Goal: Task Accomplishment & Management: Use online tool/utility

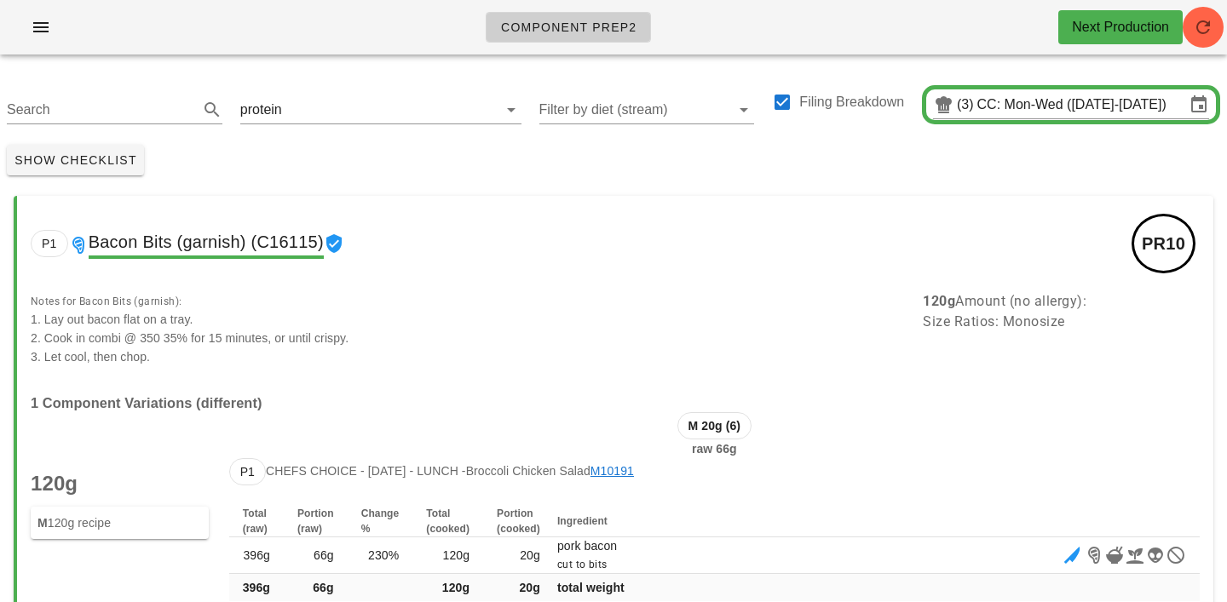
click at [325, 118] on input "text" at bounding box center [379, 109] width 188 height 27
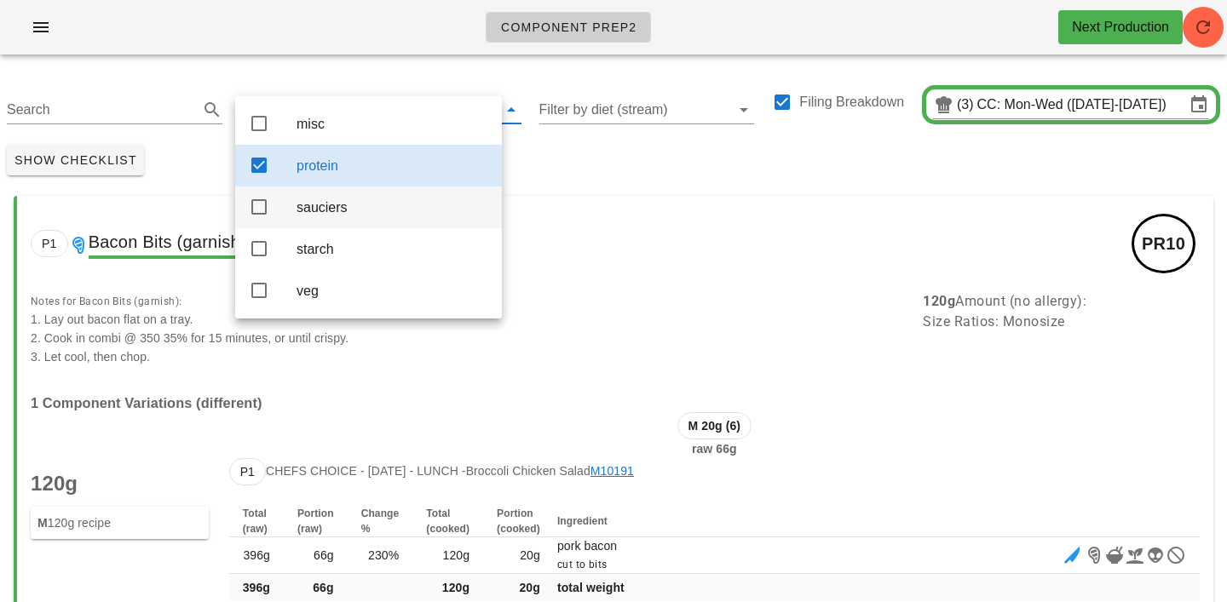
click at [322, 214] on div "sauciers" at bounding box center [392, 207] width 192 height 16
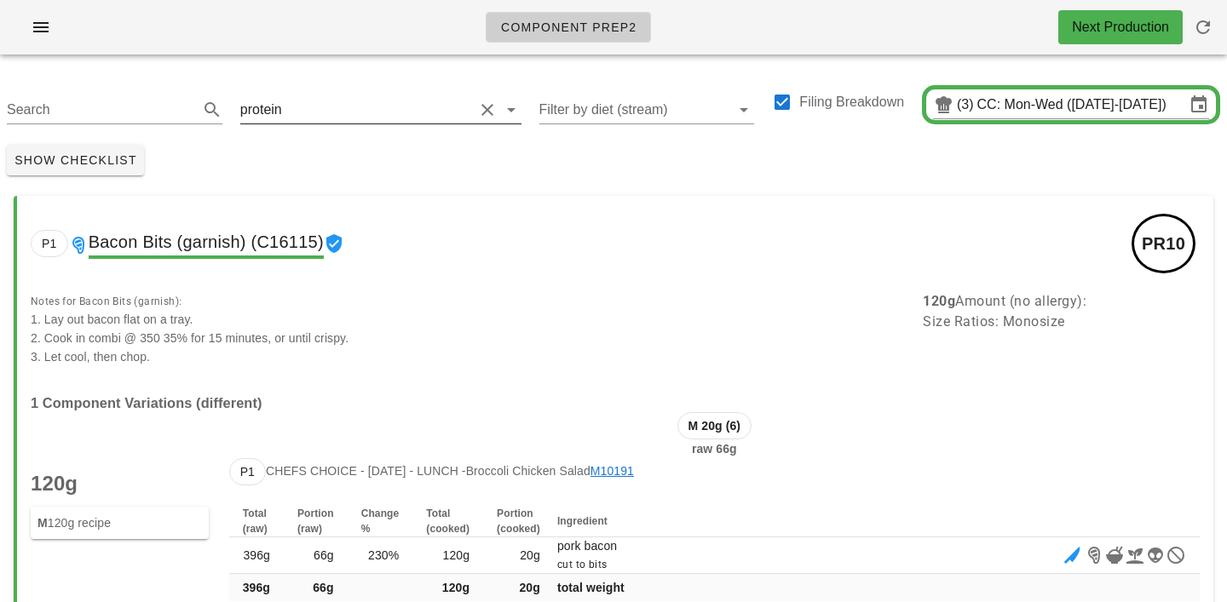
click at [302, 108] on input "text" at bounding box center [379, 109] width 188 height 27
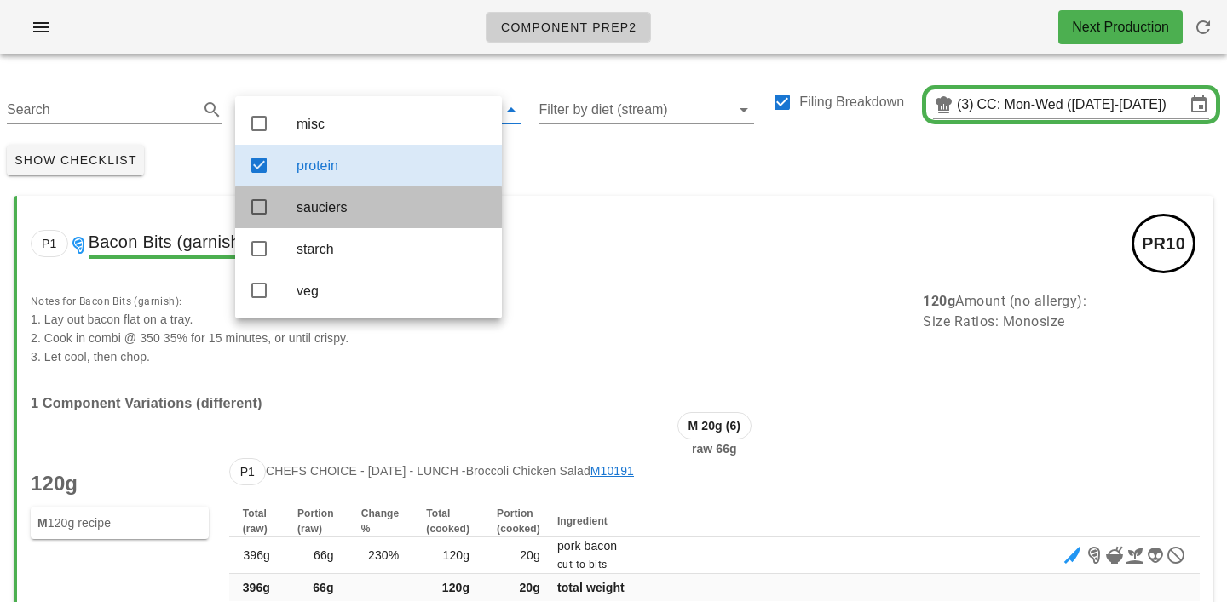
click at [340, 216] on div "sauciers" at bounding box center [392, 207] width 192 height 16
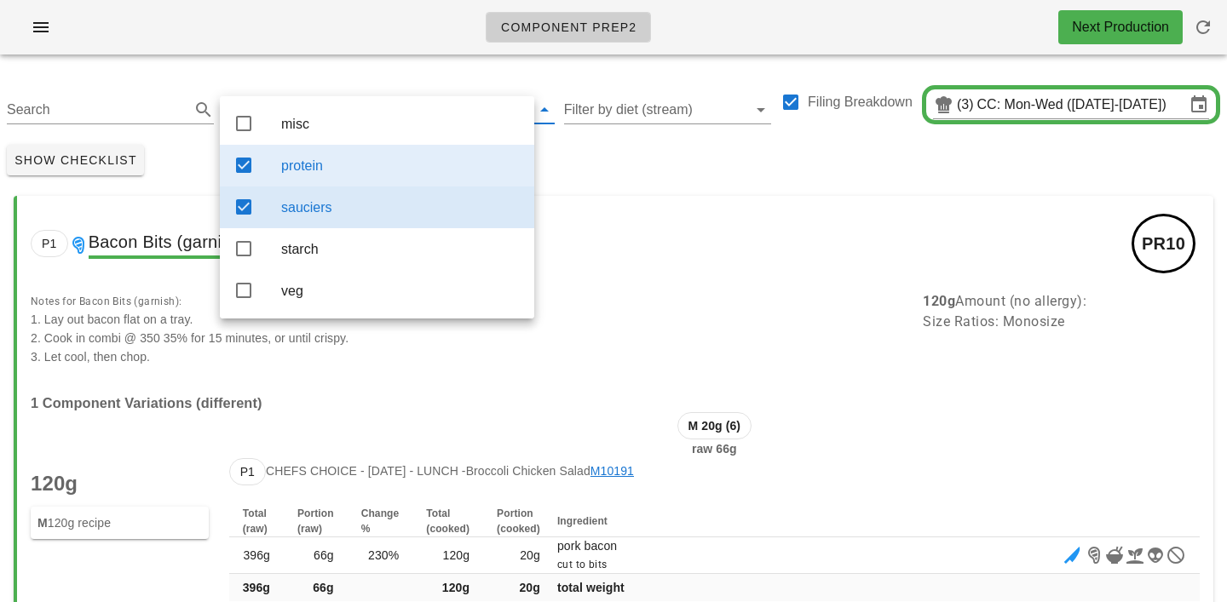
click at [340, 187] on div "protein" at bounding box center [377, 166] width 314 height 42
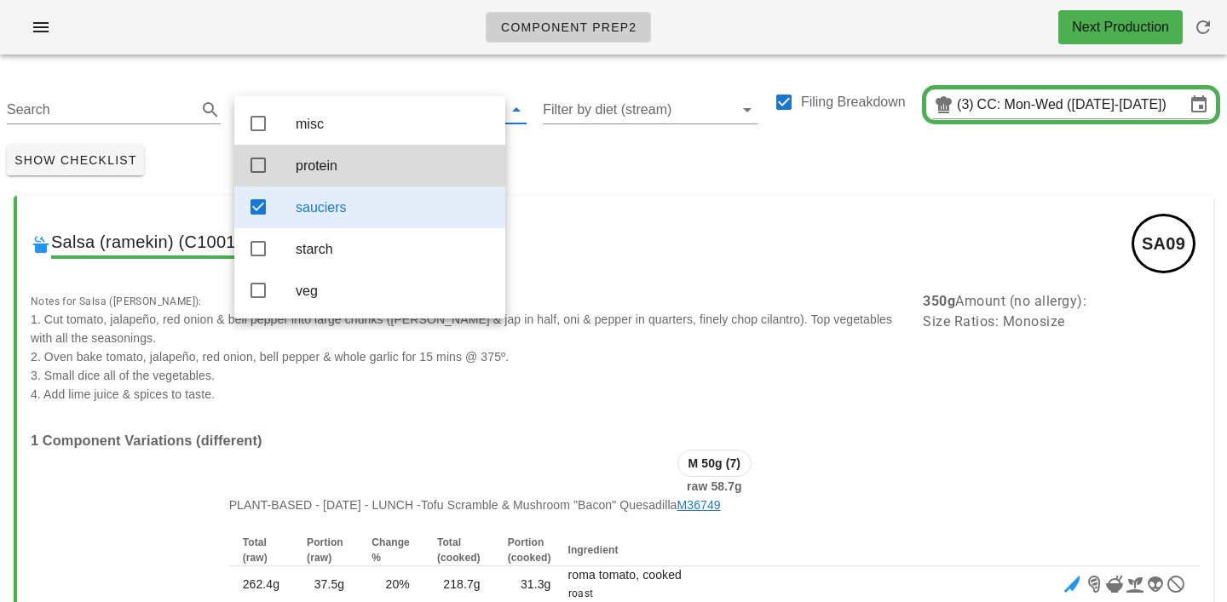
click at [552, 152] on div "Show Checklist" at bounding box center [613, 160] width 1227 height 44
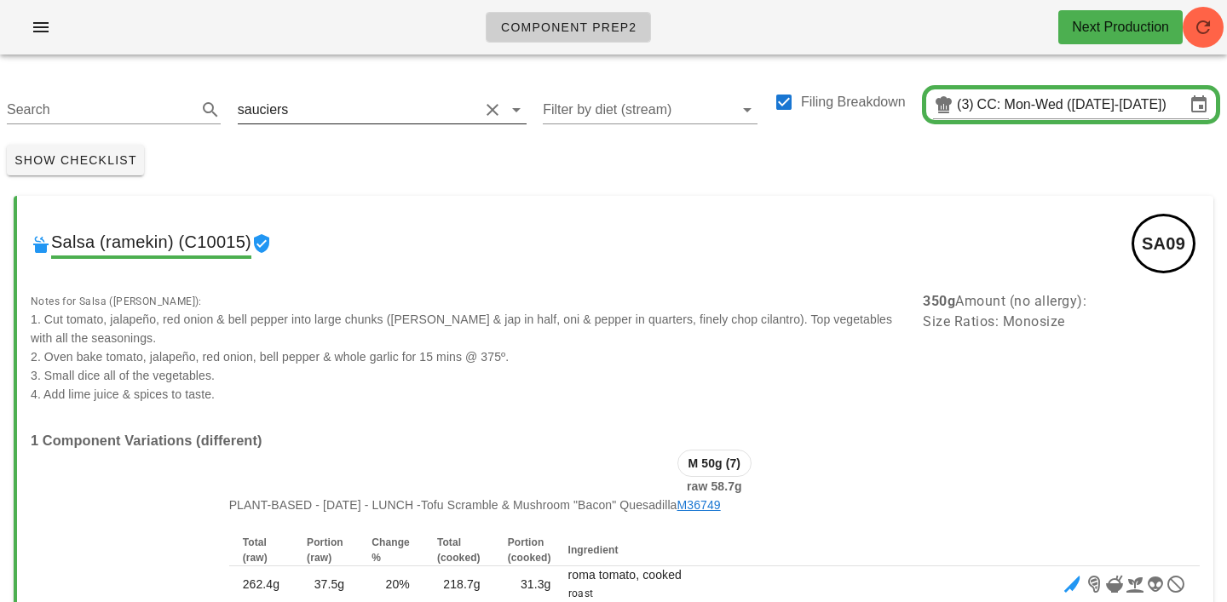
click at [339, 120] on input "text" at bounding box center [384, 109] width 187 height 27
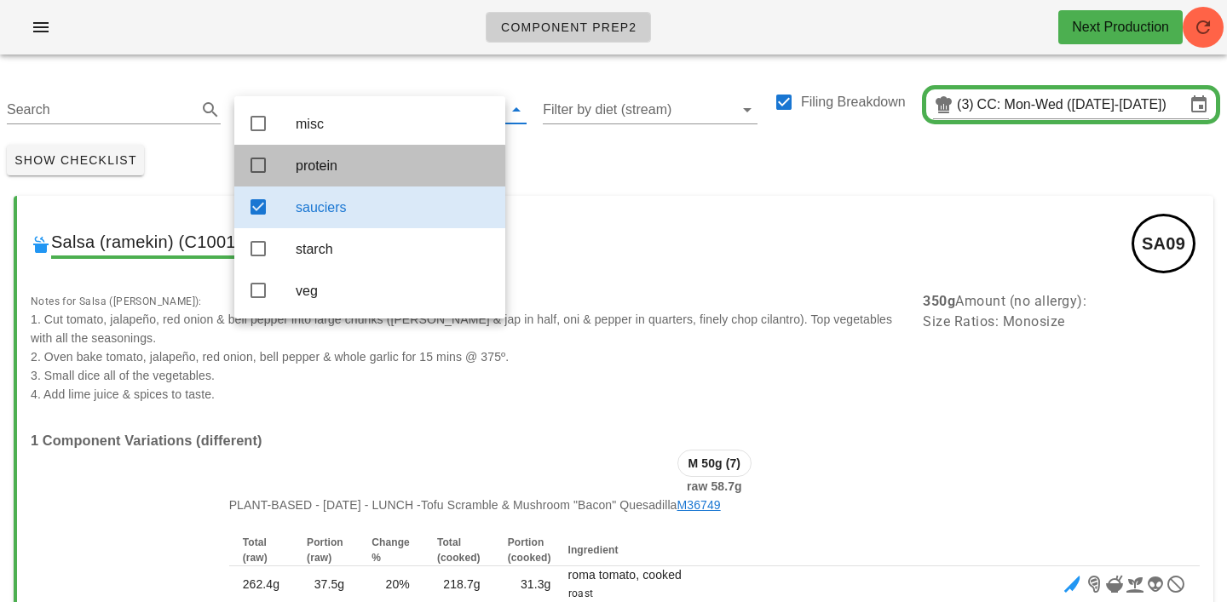
click at [339, 167] on div "protein" at bounding box center [394, 166] width 196 height 16
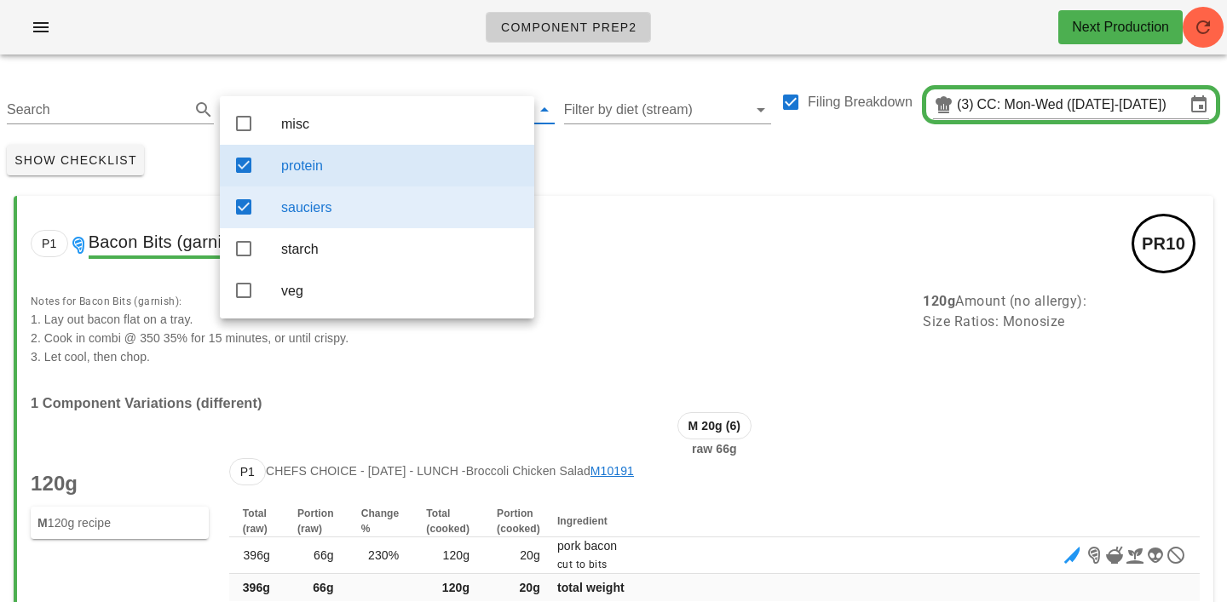
click at [352, 221] on div "sauciers" at bounding box center [400, 207] width 239 height 37
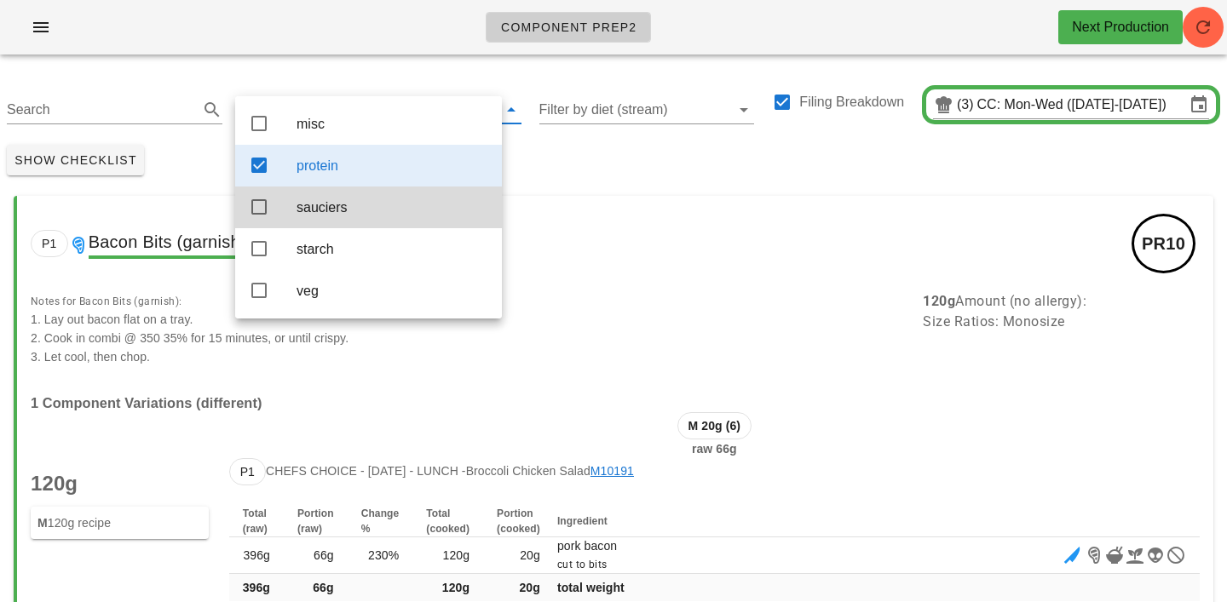
click at [568, 166] on div "Show Checklist" at bounding box center [613, 160] width 1227 height 44
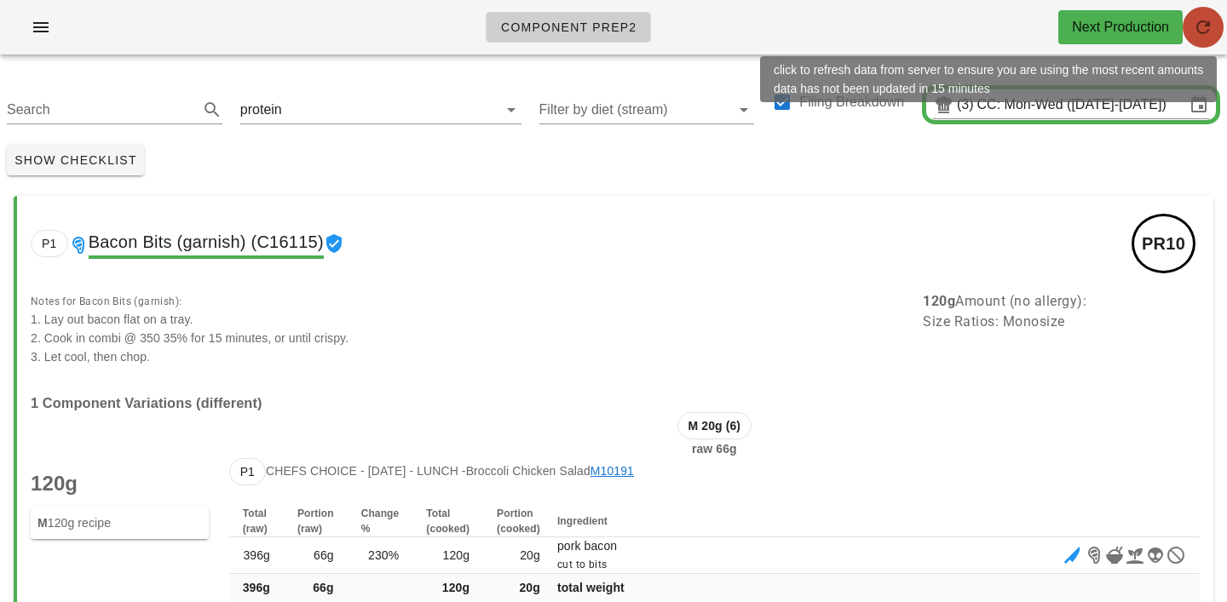
click at [1208, 32] on icon "button" at bounding box center [1203, 27] width 20 height 20
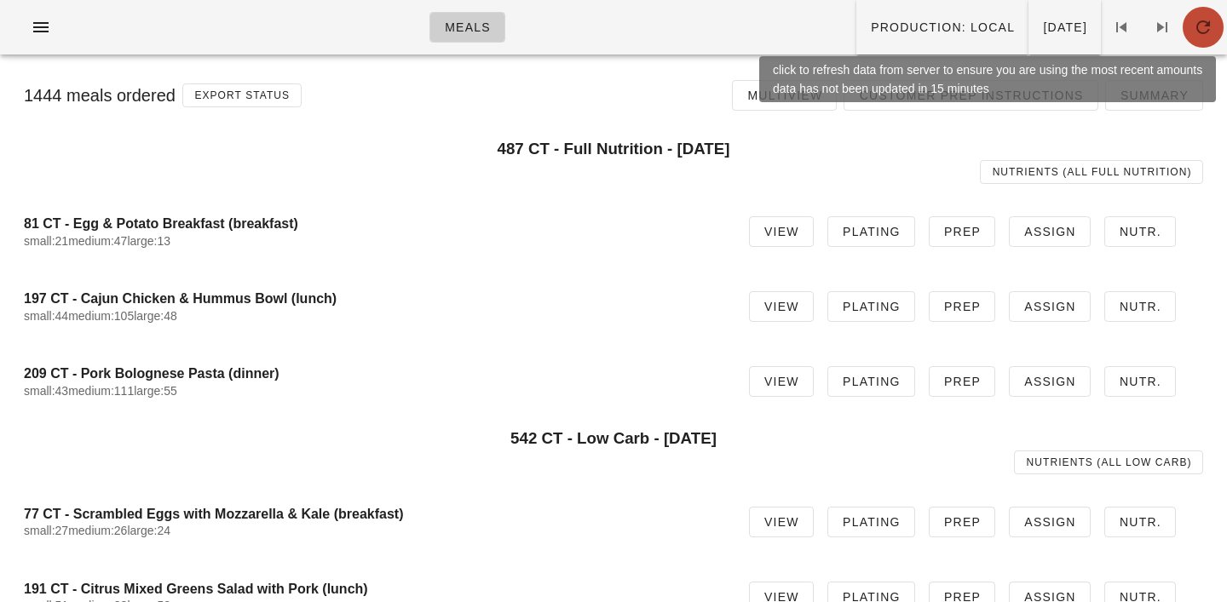
click at [1196, 26] on icon "button" at bounding box center [1203, 27] width 20 height 20
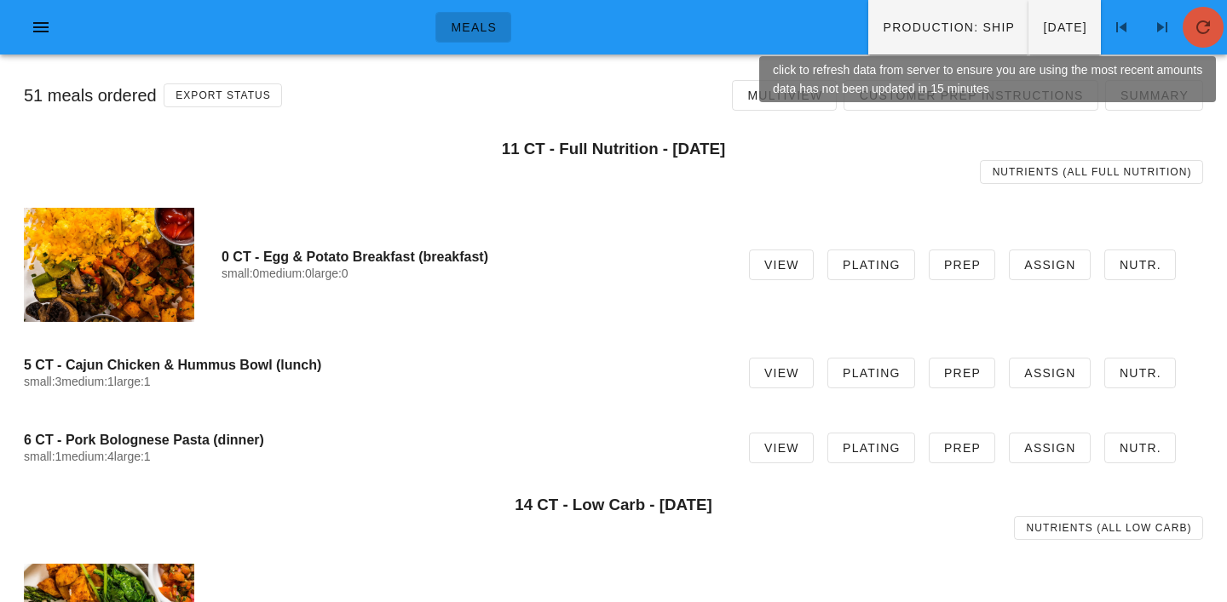
click at [1195, 27] on icon "button" at bounding box center [1203, 27] width 20 height 20
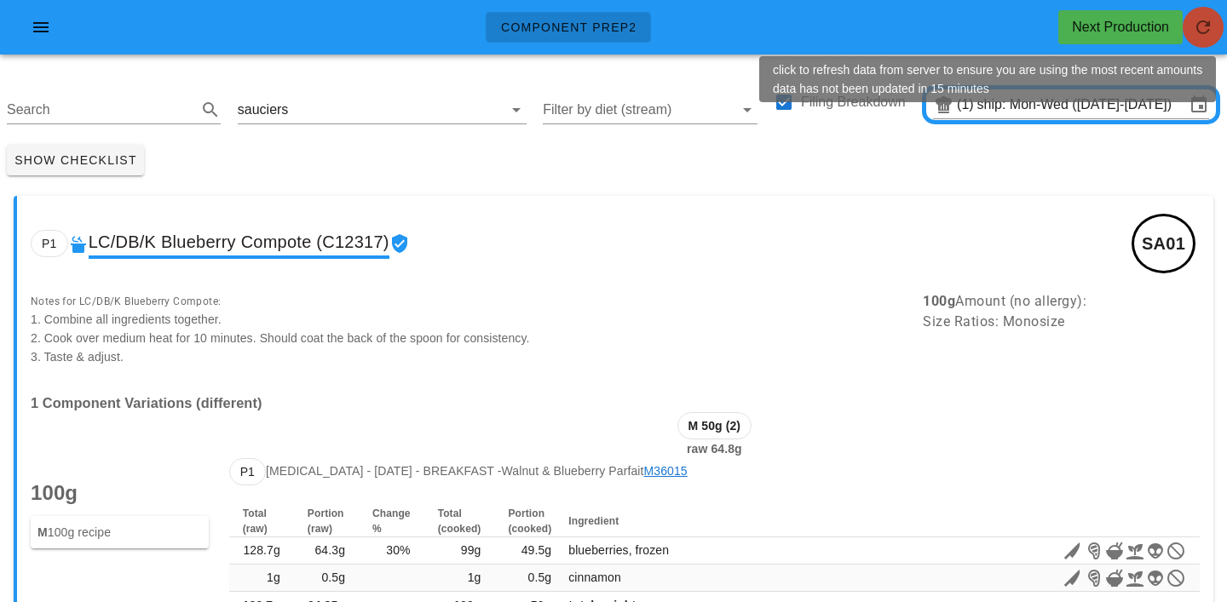
click at [1194, 32] on icon "button" at bounding box center [1203, 27] width 20 height 20
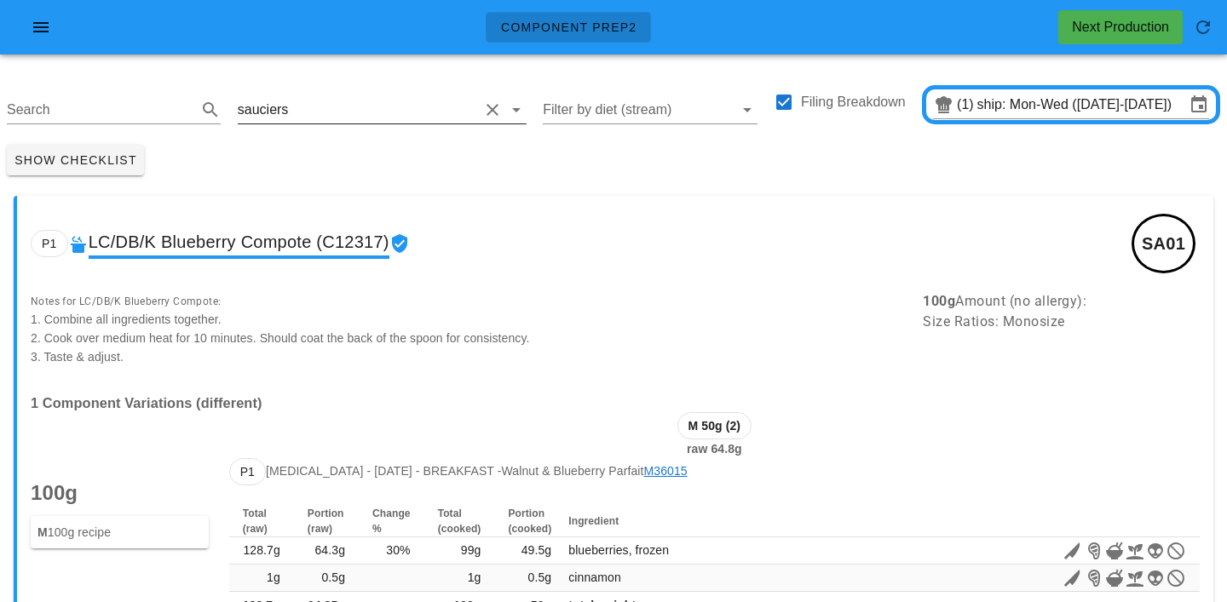
click at [351, 111] on input "text" at bounding box center [384, 109] width 187 height 27
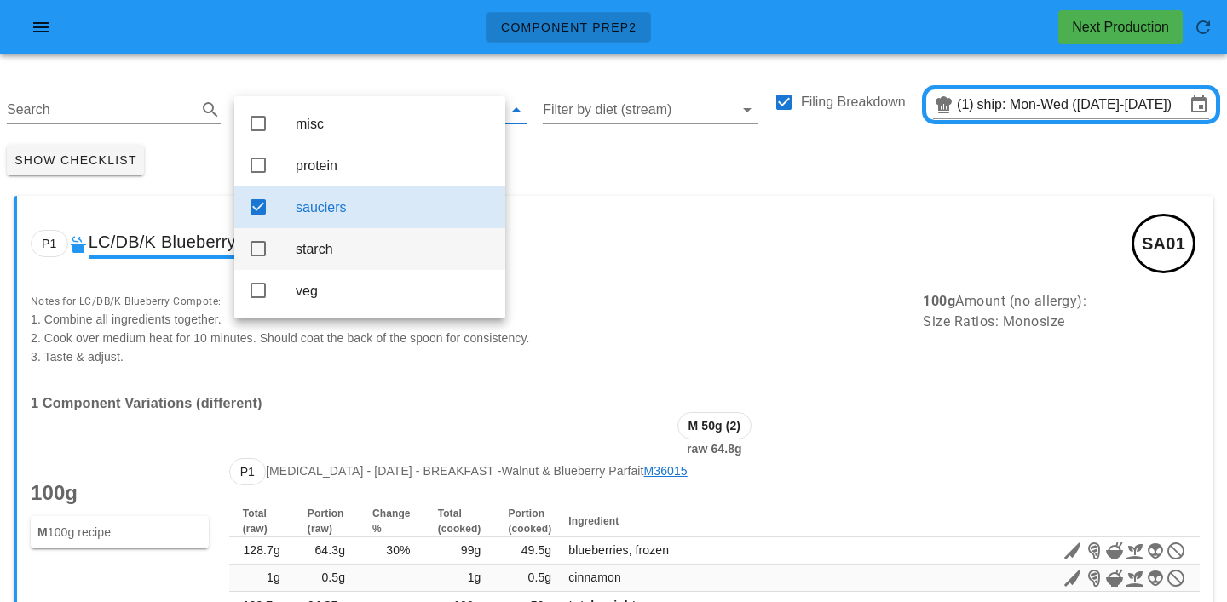
click at [336, 254] on div "starch" at bounding box center [394, 249] width 196 height 16
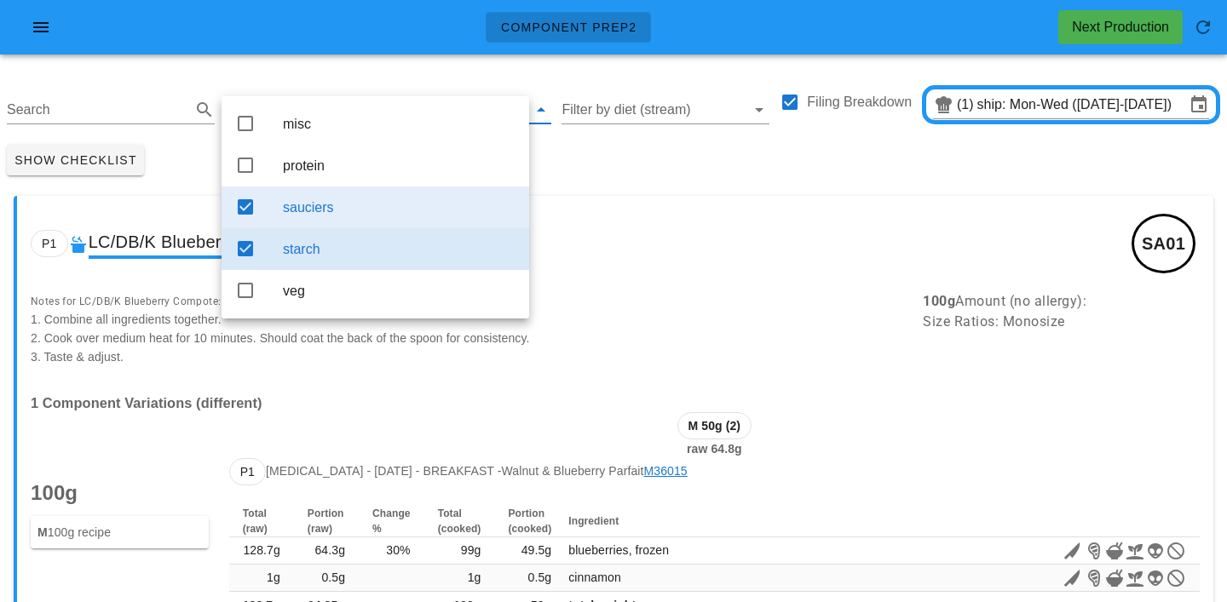
click at [331, 203] on div "sauciers" at bounding box center [399, 207] width 233 height 16
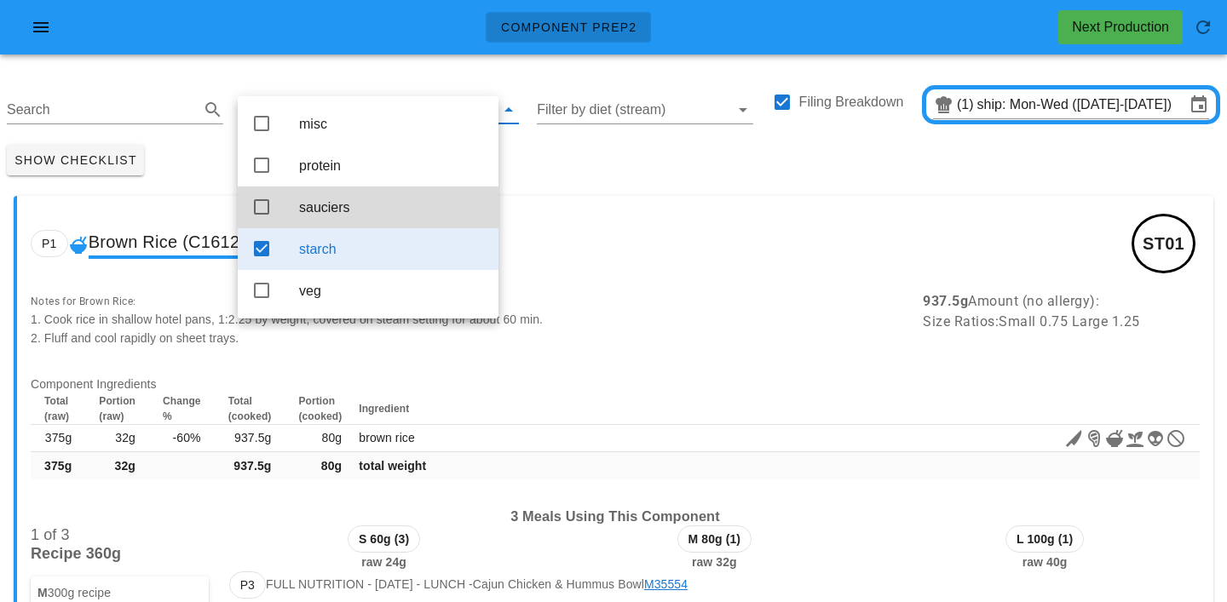
click at [529, 154] on div "Show Checklist" at bounding box center [613, 160] width 1227 height 44
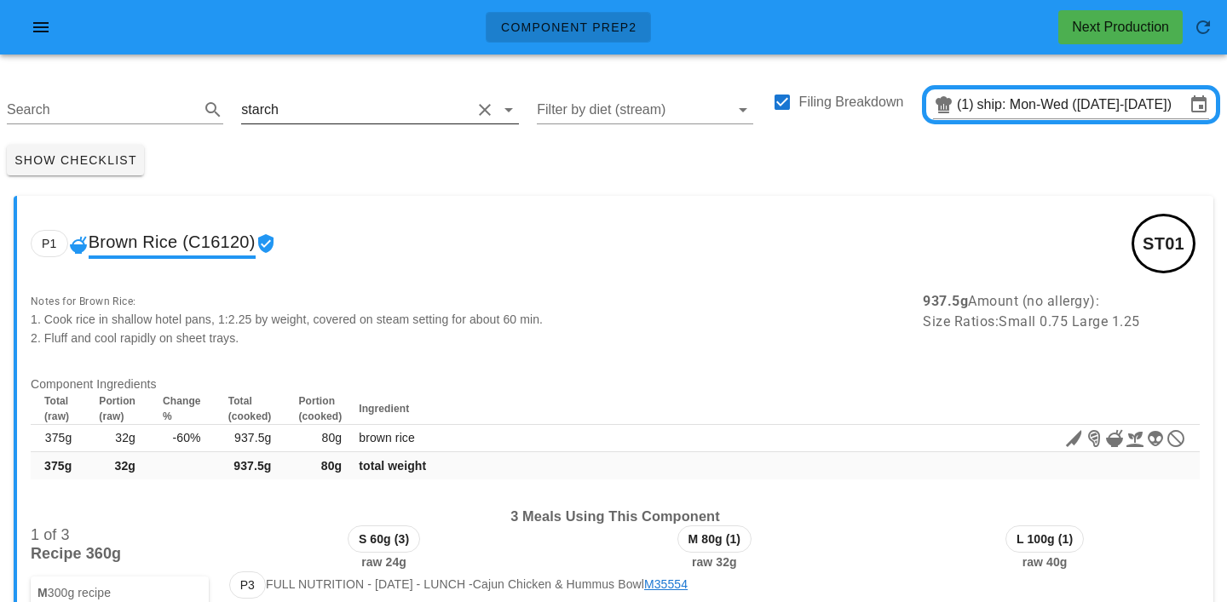
click at [310, 105] on input "text" at bounding box center [376, 109] width 189 height 27
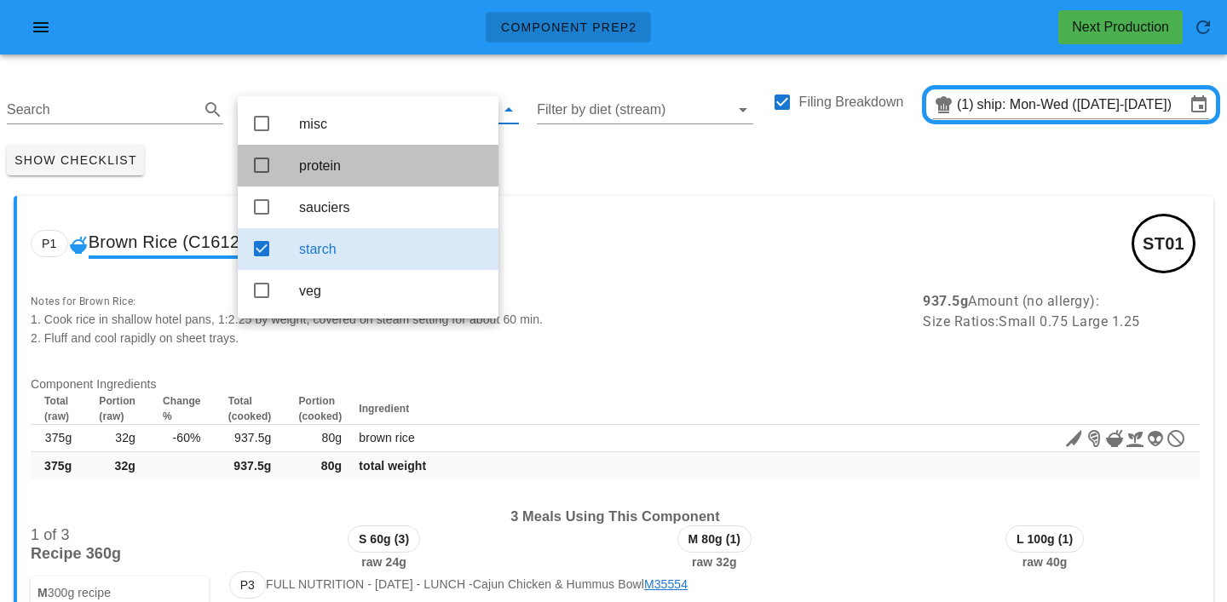
click at [320, 172] on div "protein" at bounding box center [392, 166] width 186 height 16
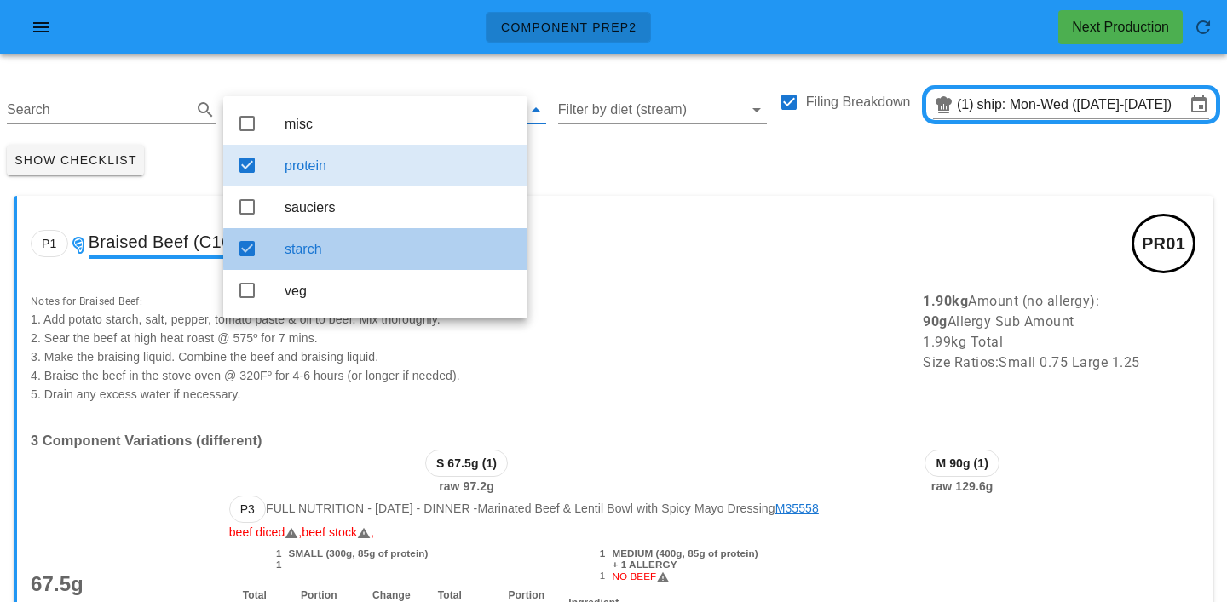
click at [357, 245] on div "starch" at bounding box center [399, 249] width 229 height 37
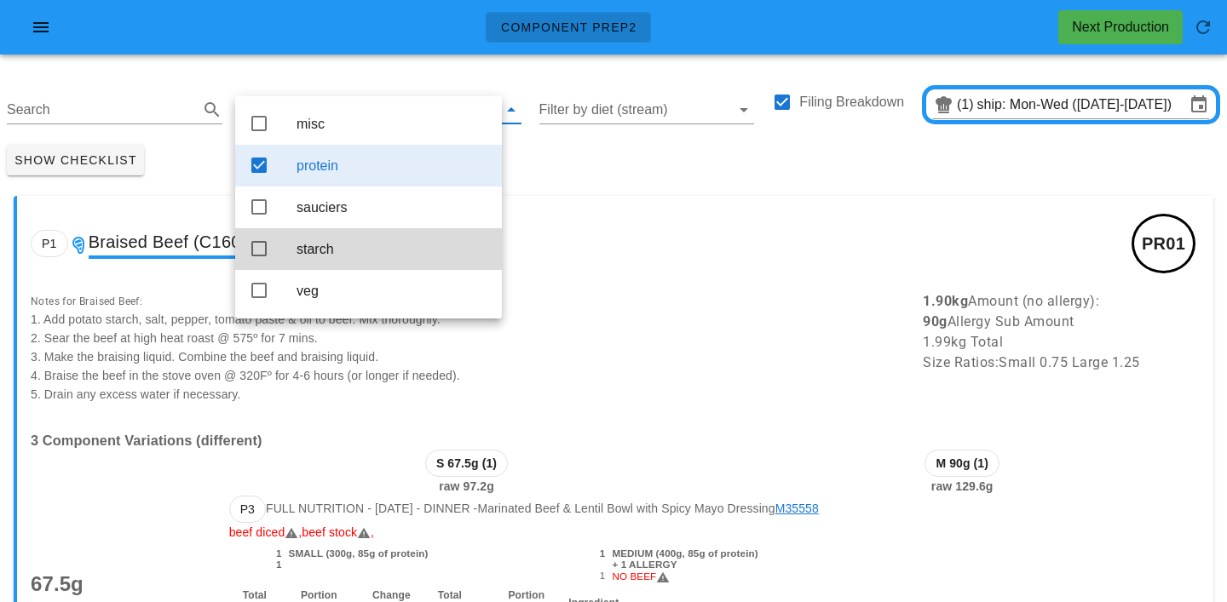
click at [591, 164] on div "Show Checklist" at bounding box center [613, 160] width 1227 height 44
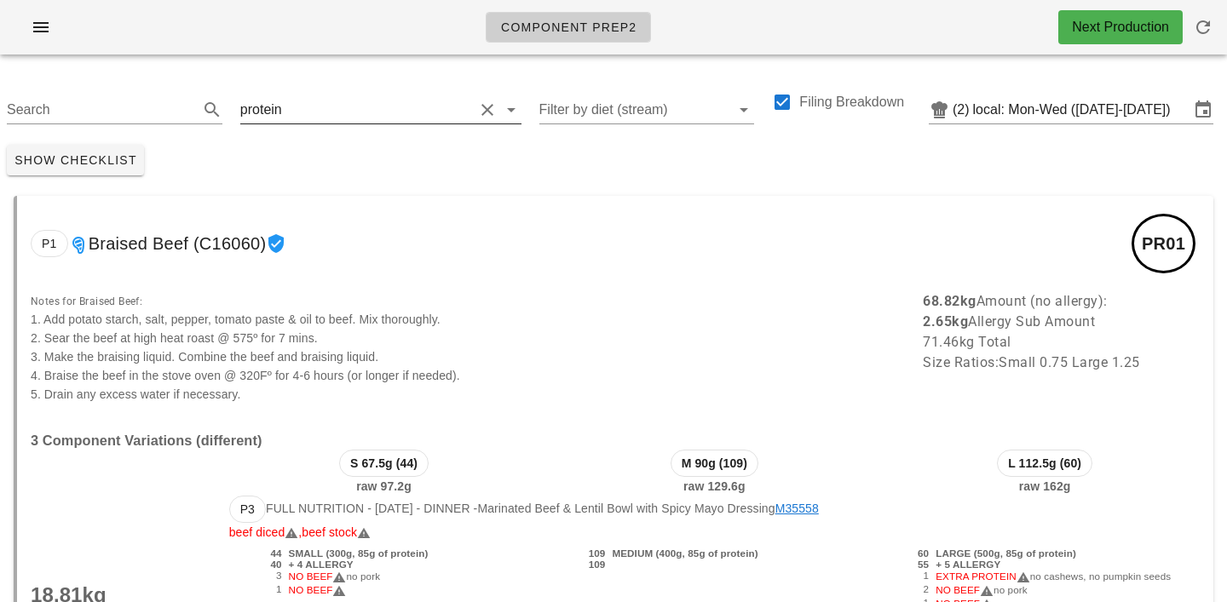
click at [302, 111] on input "text" at bounding box center [379, 109] width 188 height 27
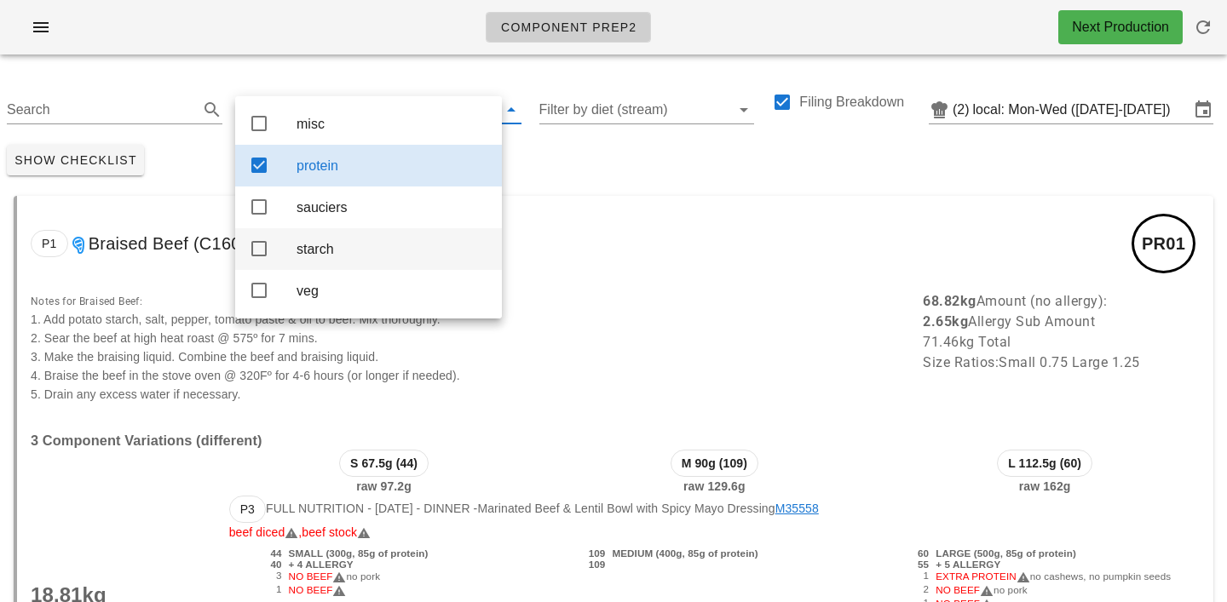
click at [312, 257] on div "starch" at bounding box center [392, 249] width 192 height 16
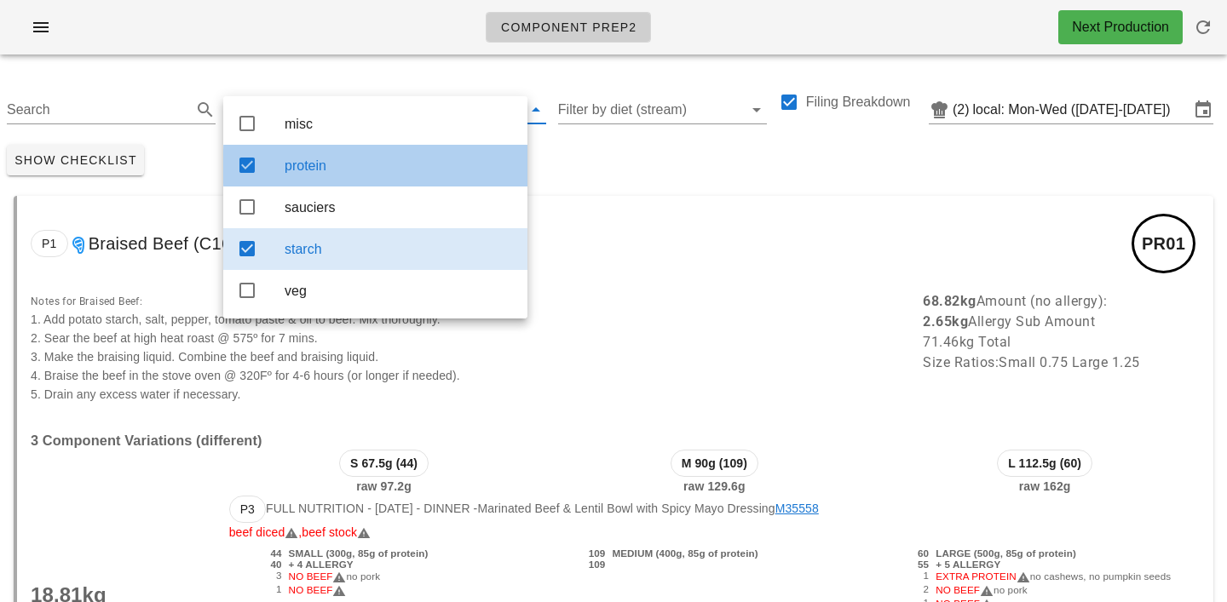
click at [321, 174] on div "protein" at bounding box center [399, 166] width 229 height 16
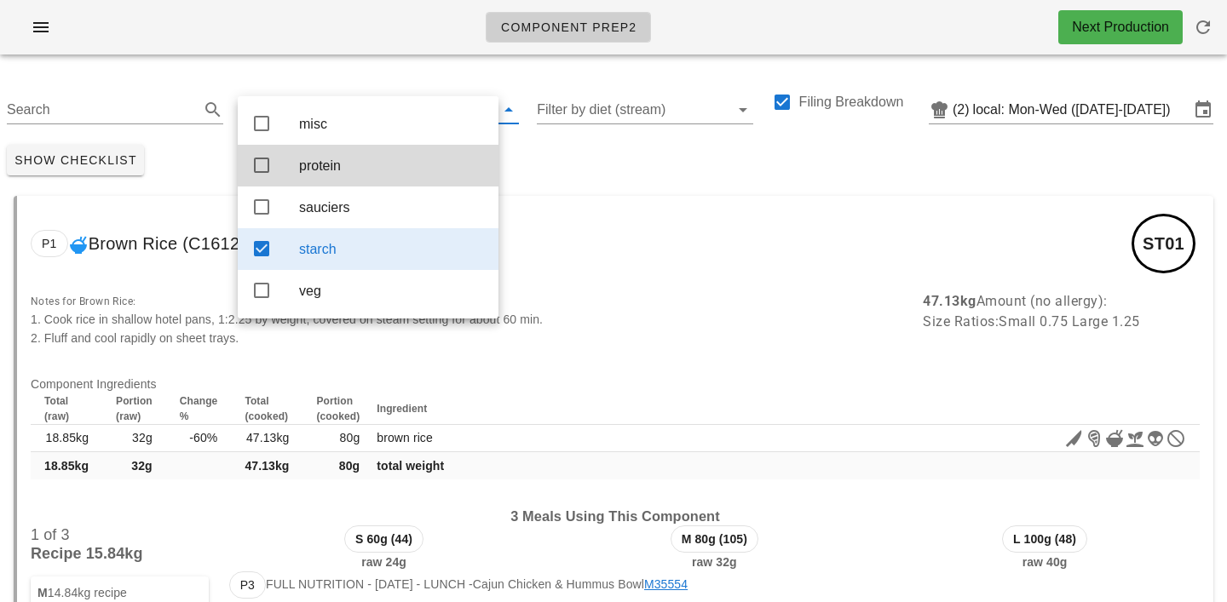
click at [594, 164] on div "Show Checklist" at bounding box center [613, 160] width 1227 height 44
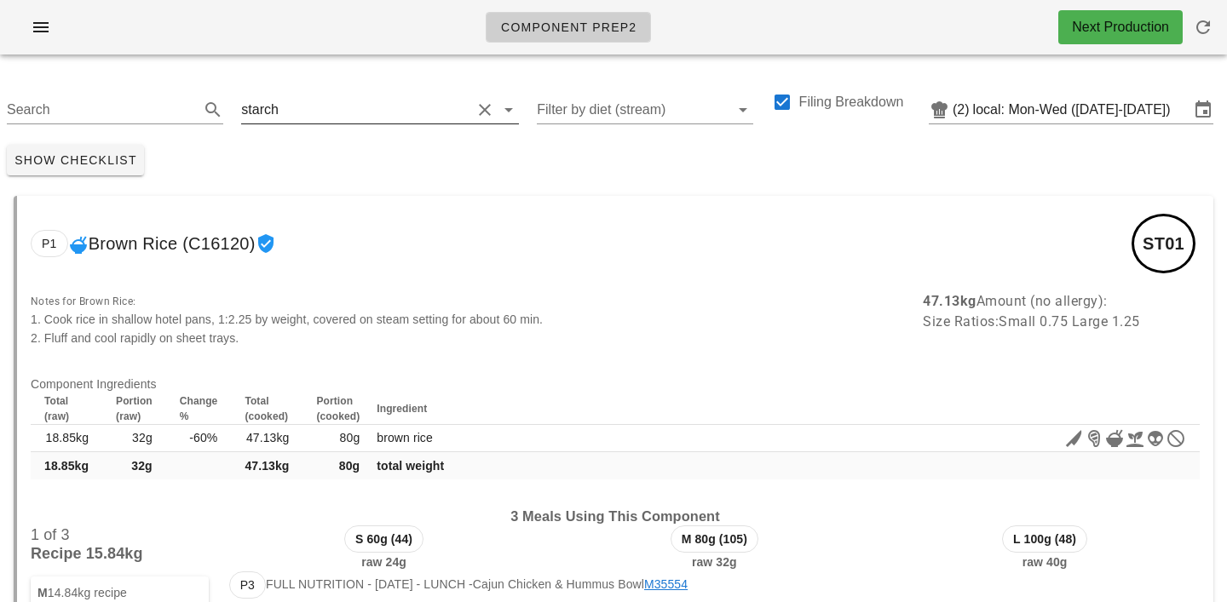
click at [313, 122] on div "starch" at bounding box center [379, 109] width 277 height 27
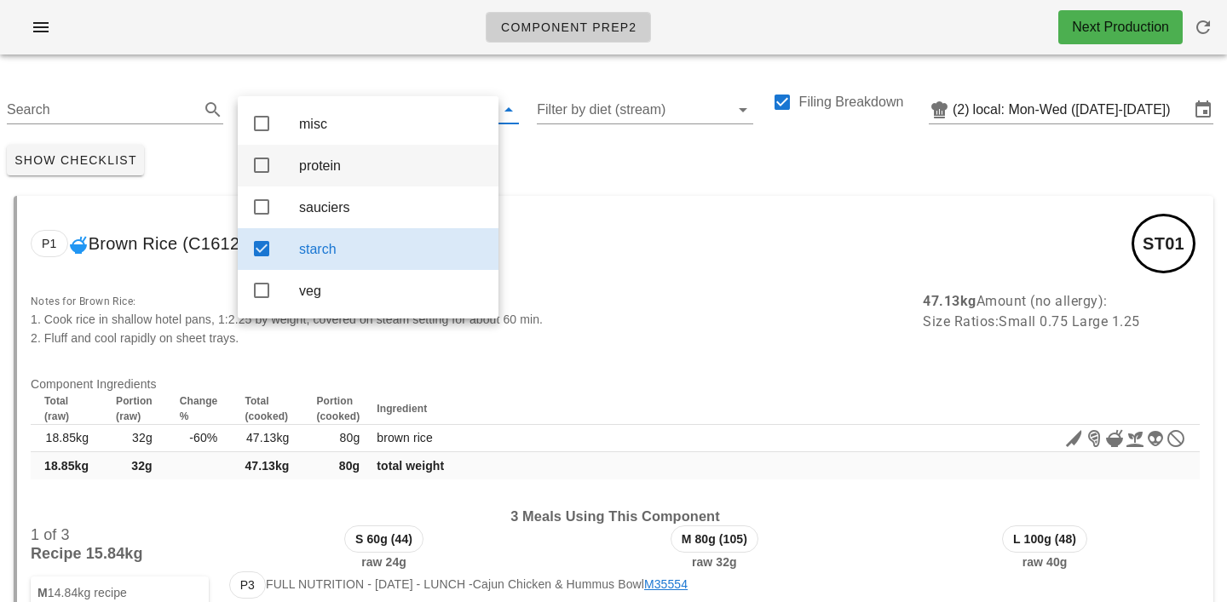
click at [334, 158] on div "protein" at bounding box center [392, 165] width 186 height 37
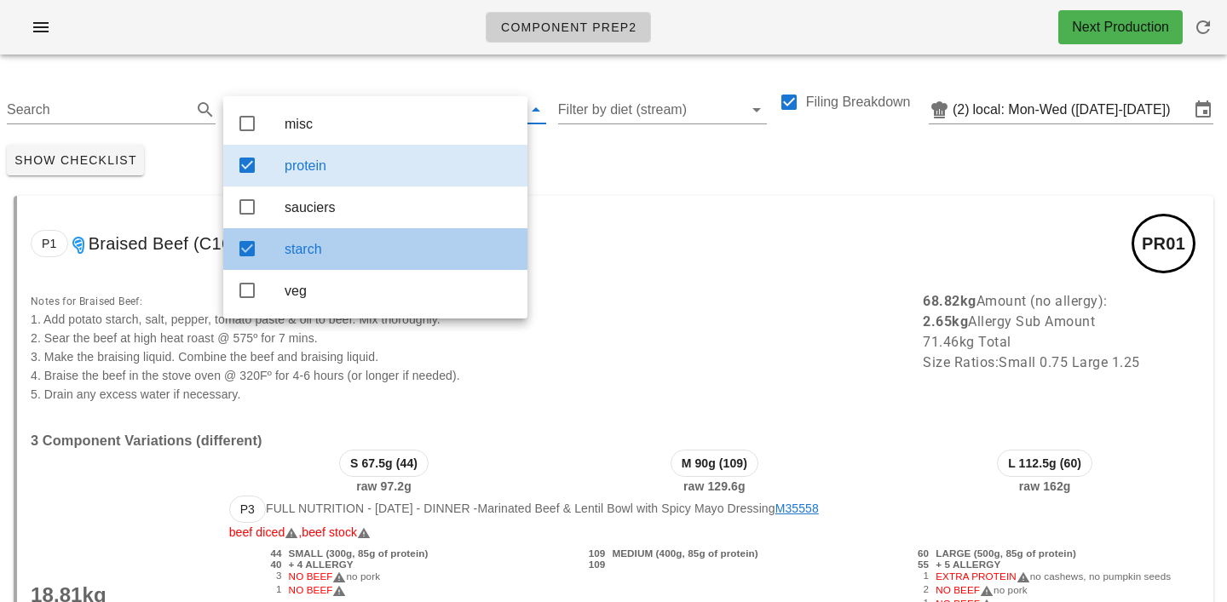
click at [370, 256] on div "starch" at bounding box center [399, 249] width 229 height 16
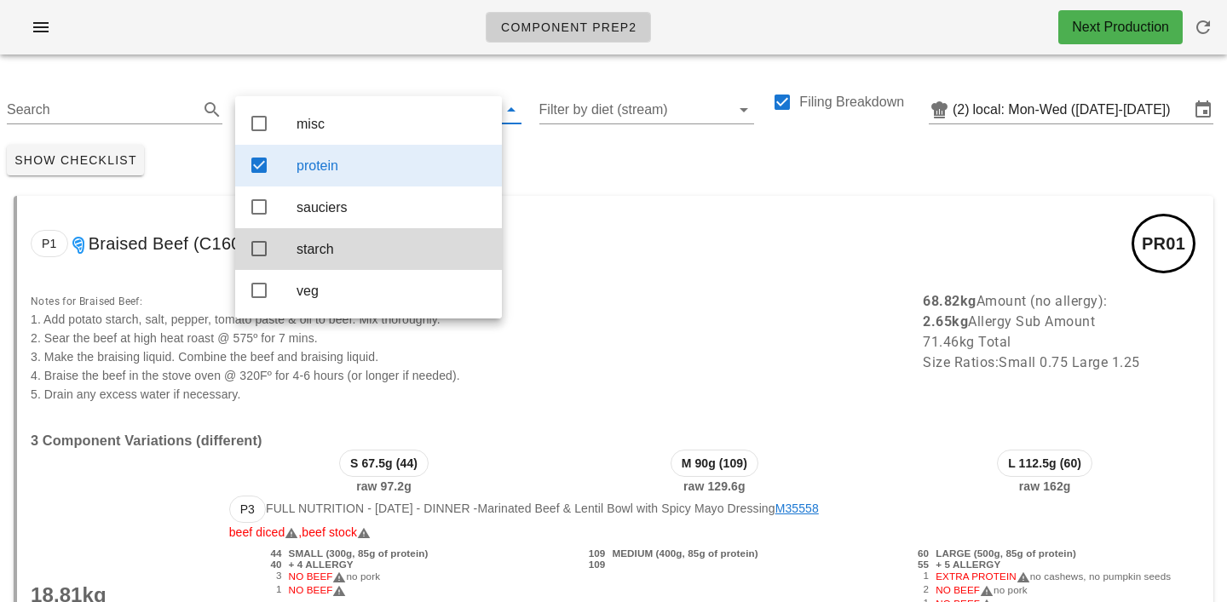
click at [552, 170] on div "Show Checklist" at bounding box center [613, 160] width 1227 height 44
